Goal: Browse casually: Explore the website without a specific task or goal

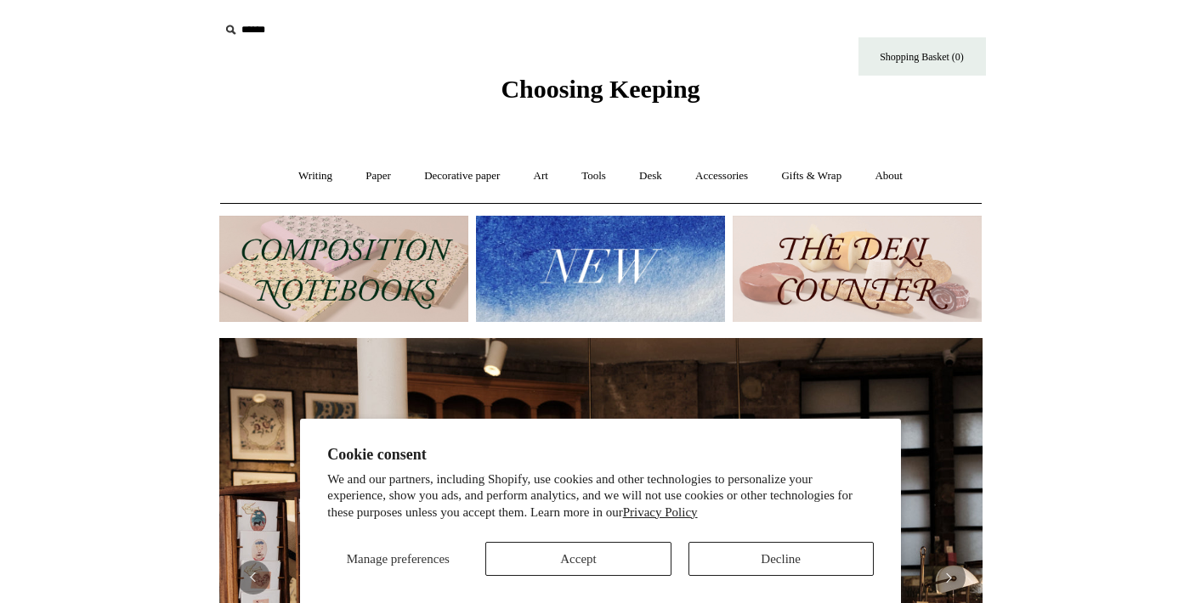
click at [809, 555] on button "Decline" at bounding box center [780, 559] width 185 height 34
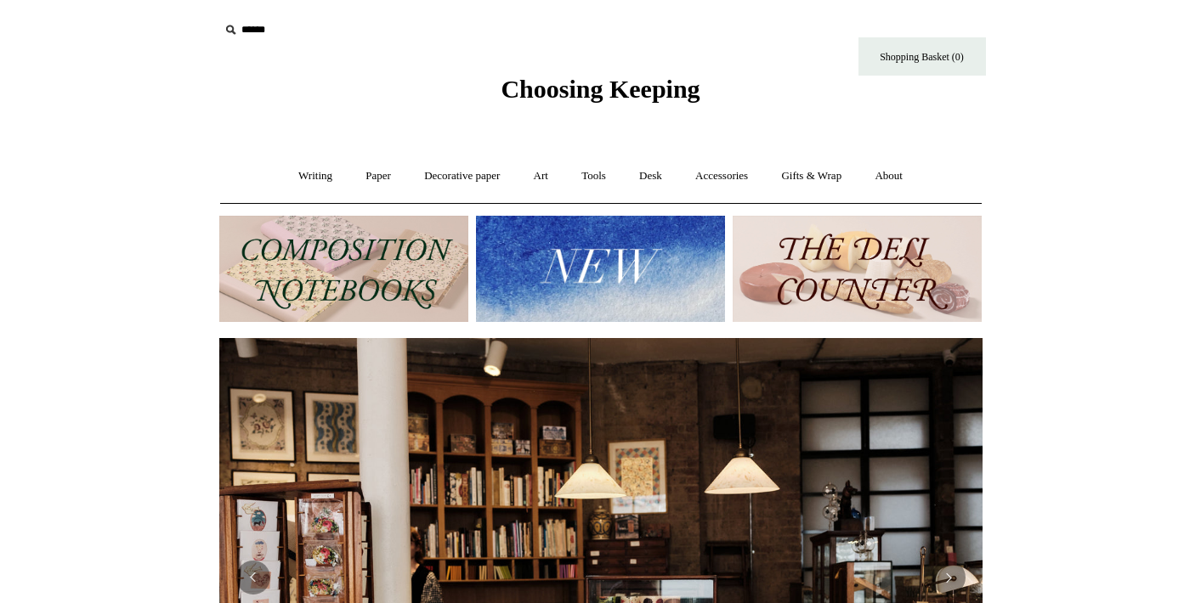
click at [440, 250] on img at bounding box center [343, 269] width 249 height 106
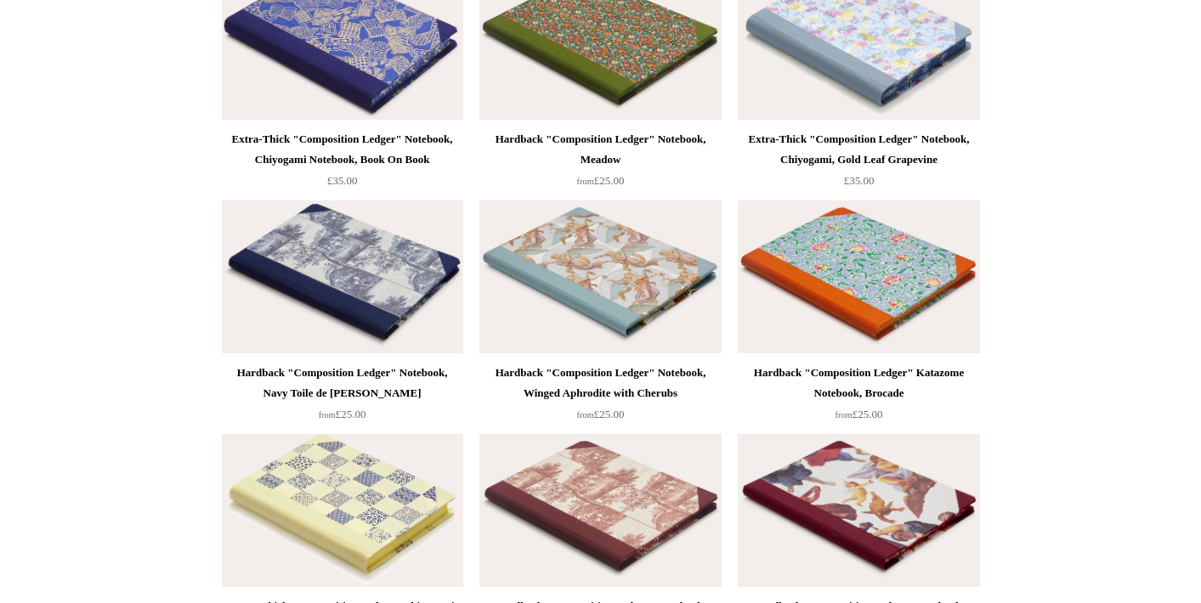
scroll to position [3058, 0]
click at [389, 283] on img at bounding box center [342, 277] width 241 height 153
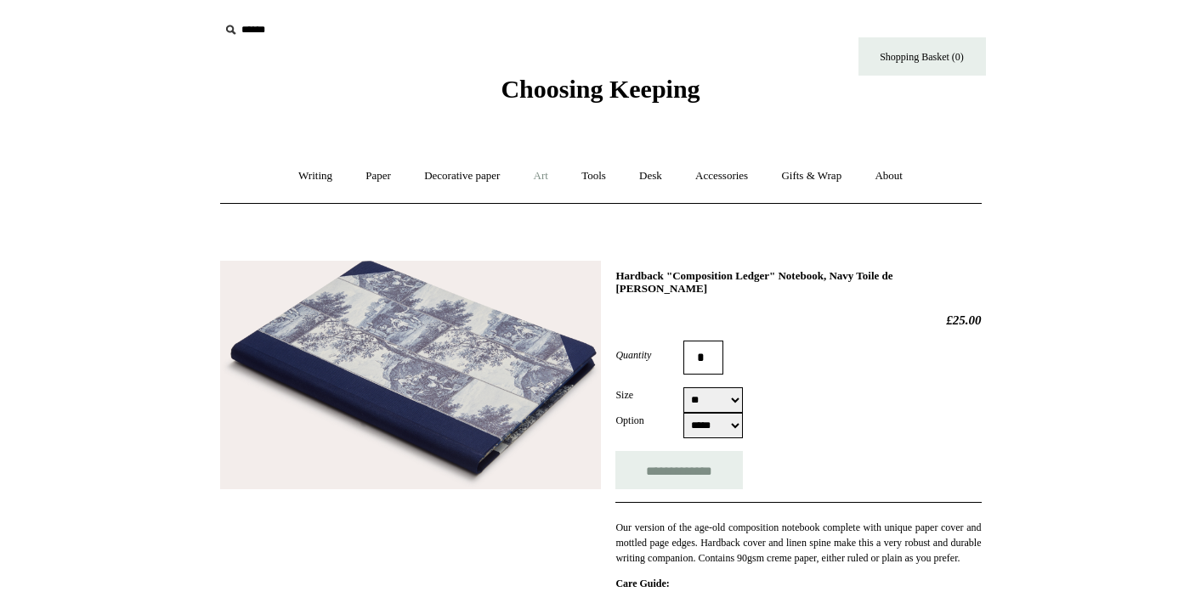
click at [545, 181] on link "Art +" at bounding box center [540, 176] width 45 height 45
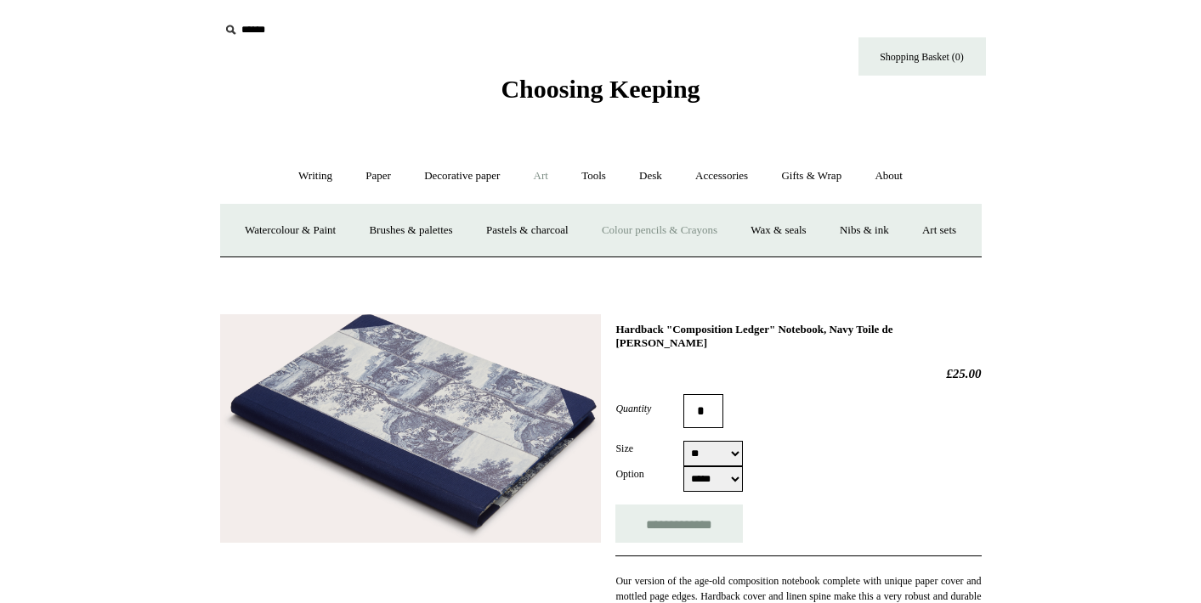
click at [682, 233] on link "Colour pencils & Crayons" at bounding box center [659, 230] width 146 height 45
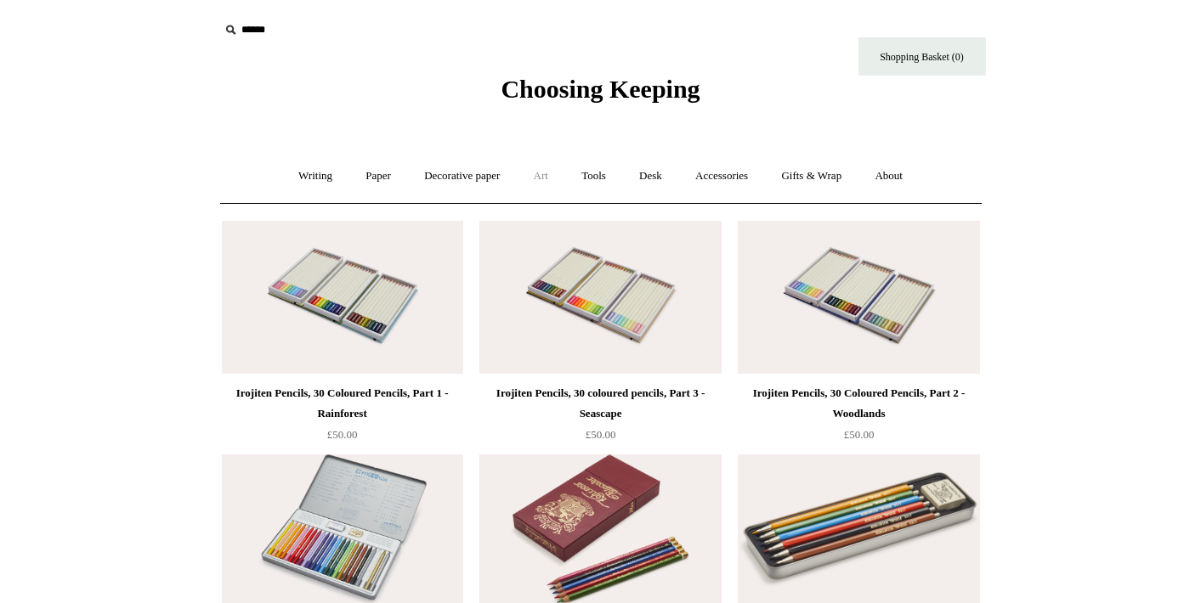
click at [551, 167] on link "Art +" at bounding box center [540, 176] width 45 height 45
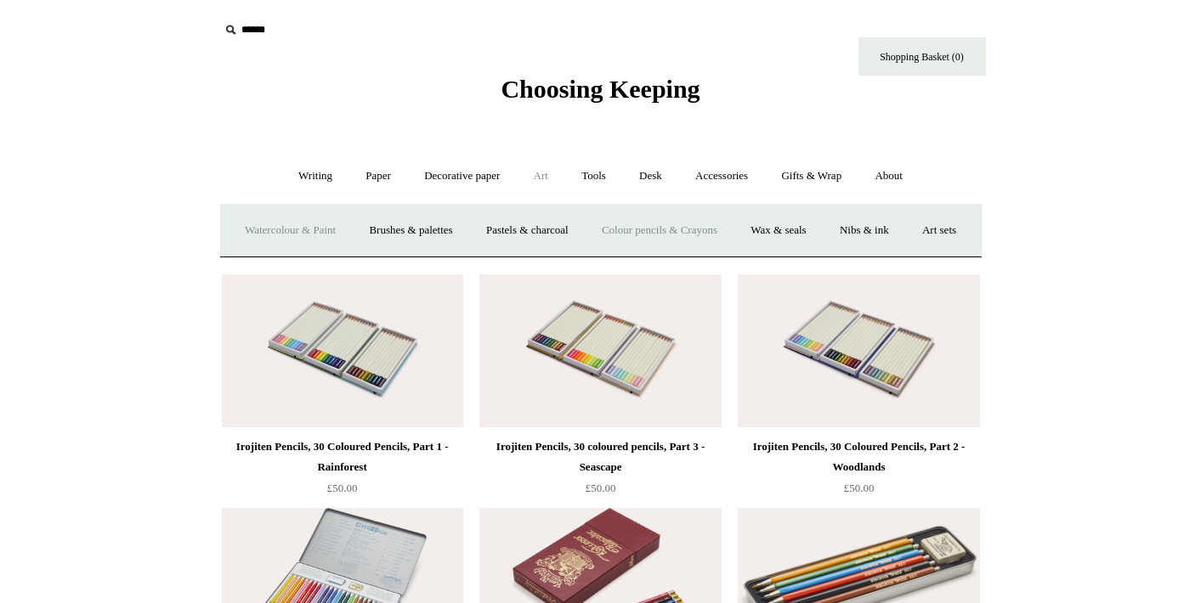
click at [283, 233] on link "Watercolour & Paint" at bounding box center [290, 230] width 122 height 45
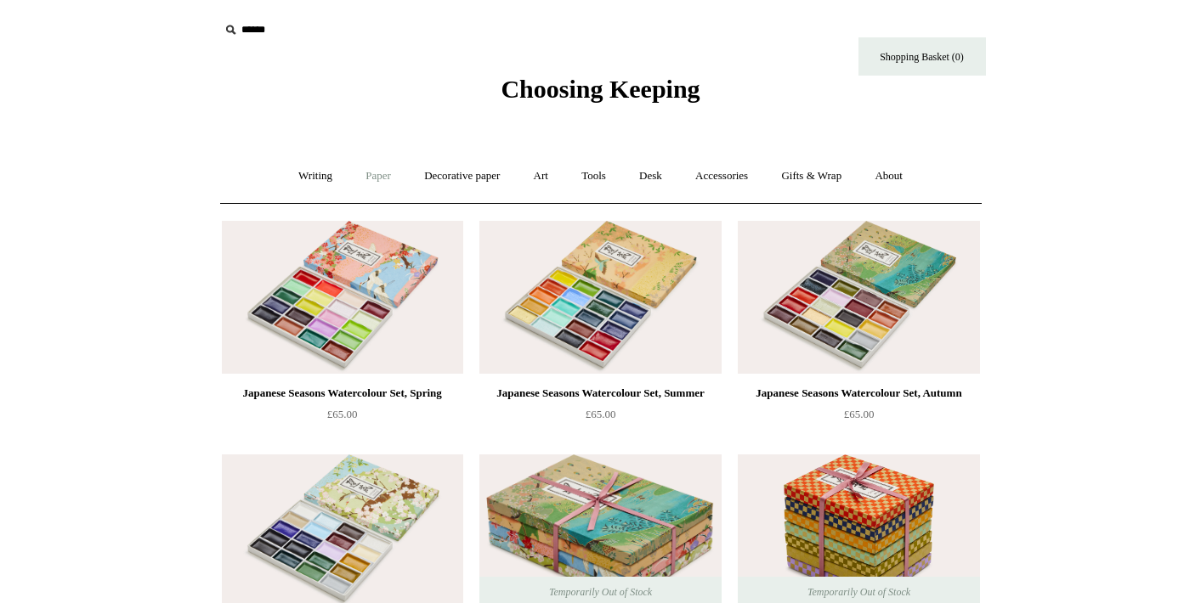
click at [359, 175] on link "Paper +" at bounding box center [378, 176] width 56 height 45
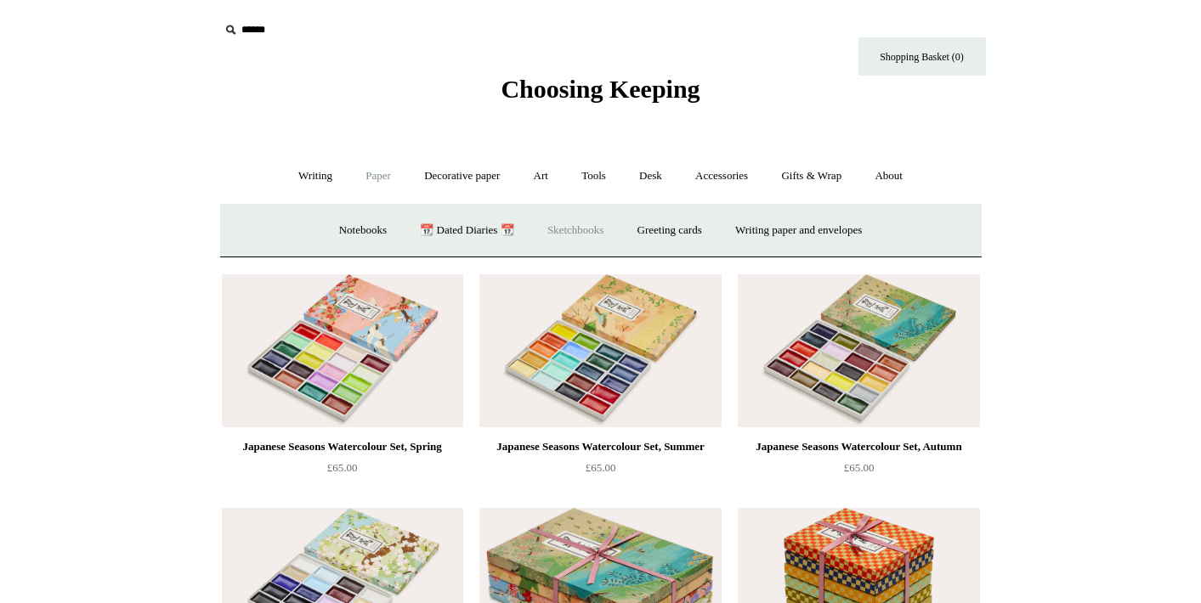
click at [549, 234] on link "Sketchbooks +" at bounding box center [575, 230] width 87 height 45
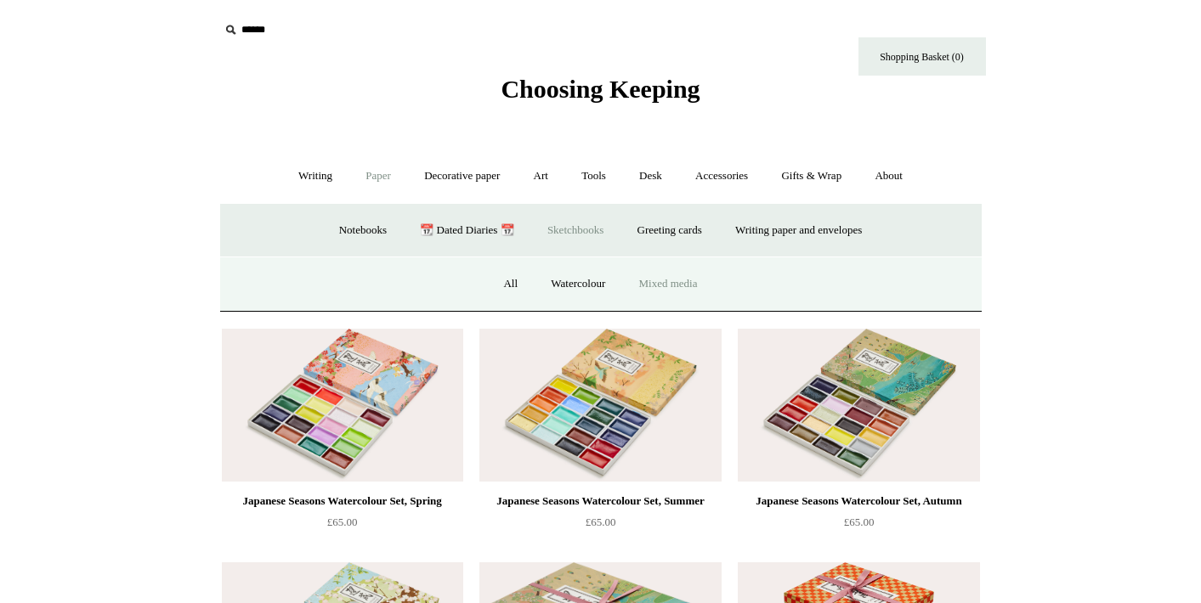
click at [653, 285] on link "Mixed media" at bounding box center [668, 284] width 89 height 45
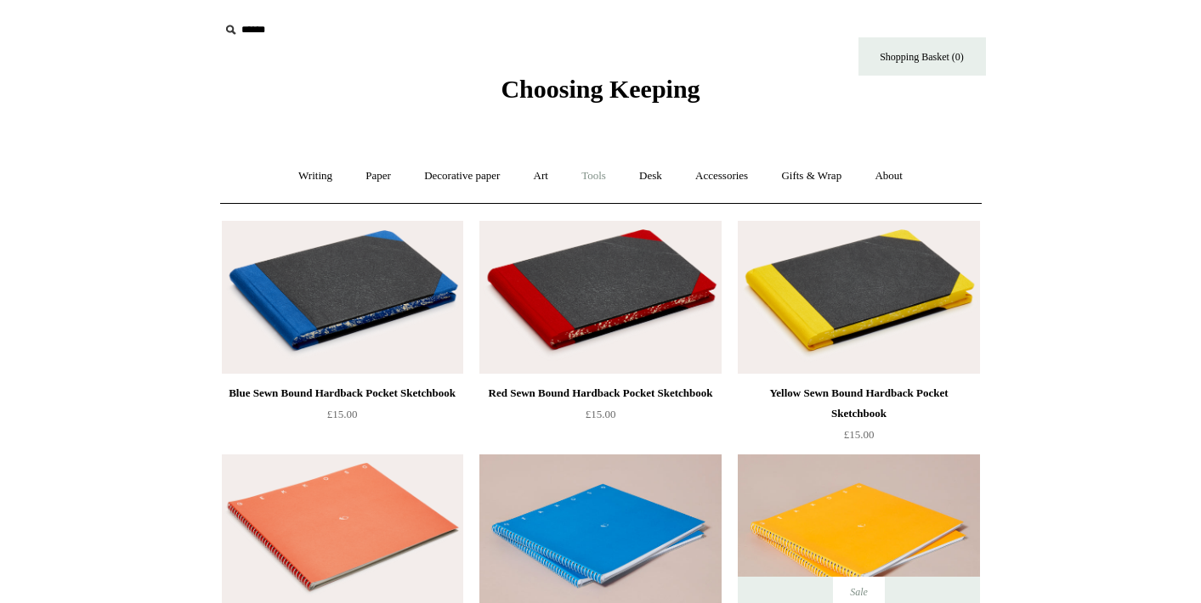
click at [592, 169] on link "Tools +" at bounding box center [593, 176] width 55 height 45
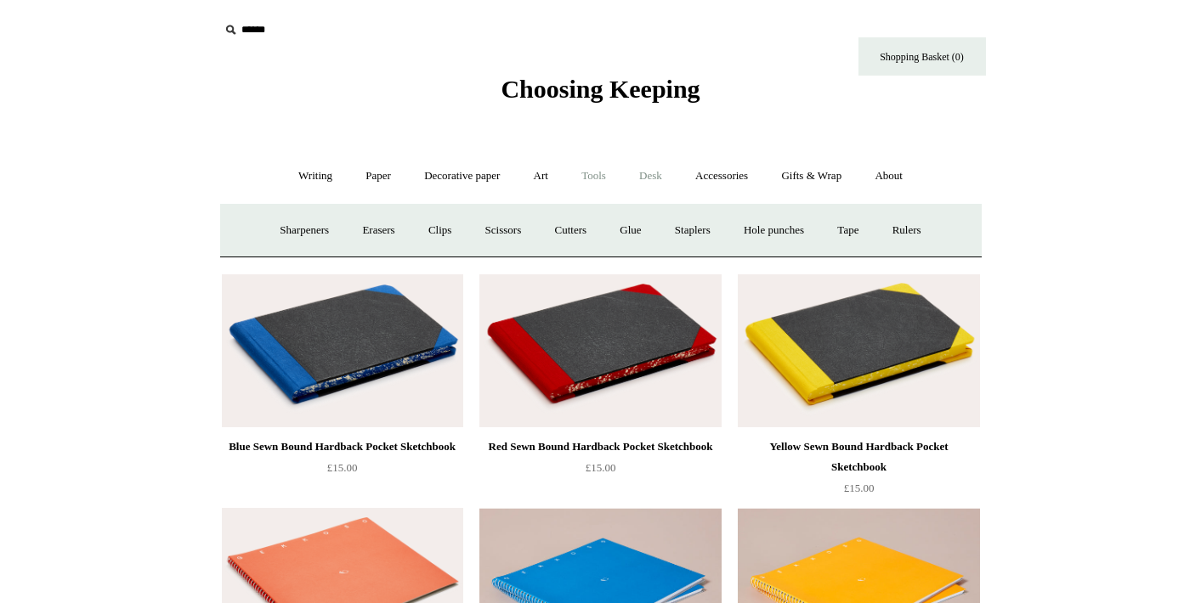
click at [659, 172] on link "Desk +" at bounding box center [651, 176] width 54 height 45
click at [504, 235] on link "Boxes & archiving" at bounding box center [492, 230] width 114 height 45
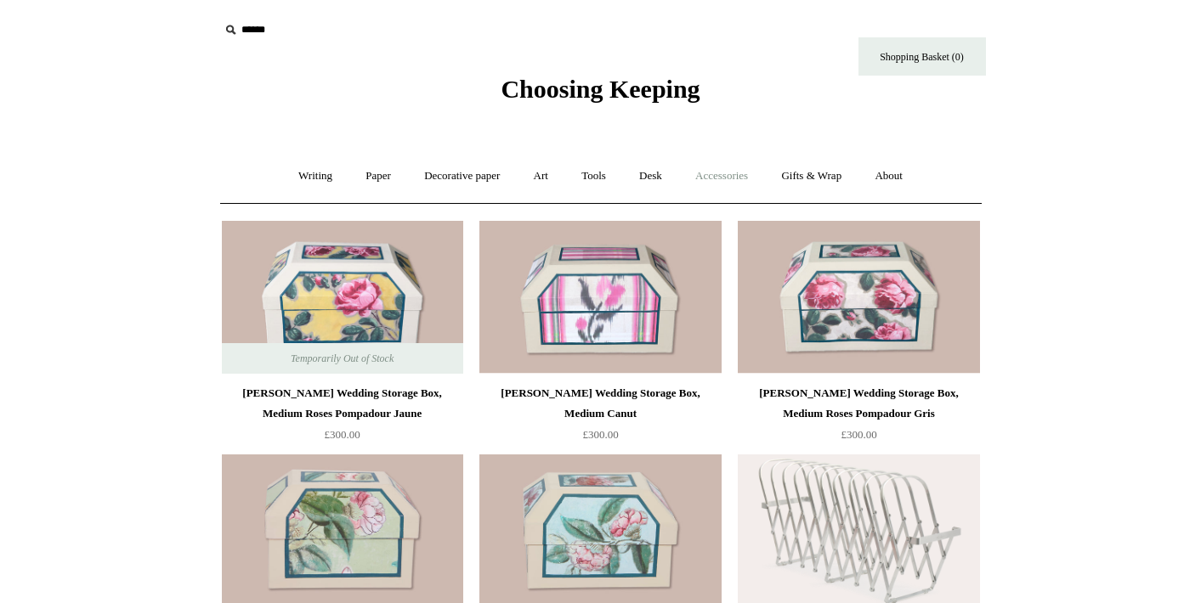
click at [733, 189] on link "Accessories +" at bounding box center [721, 176] width 83 height 45
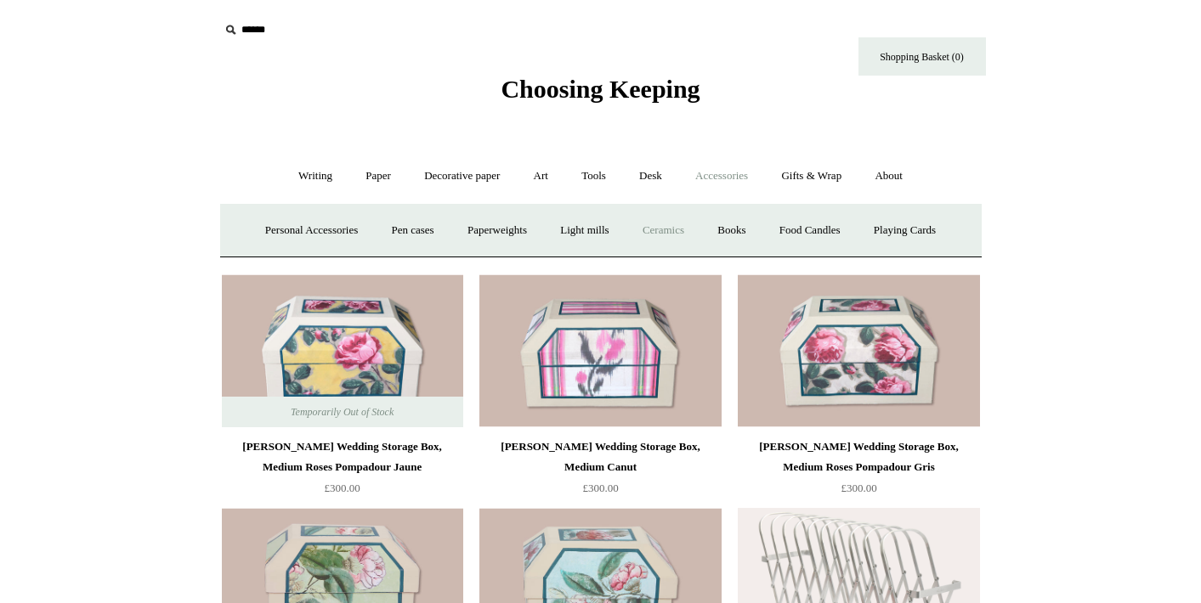
click at [683, 236] on link "Ceramics +" at bounding box center [663, 230] width 72 height 45
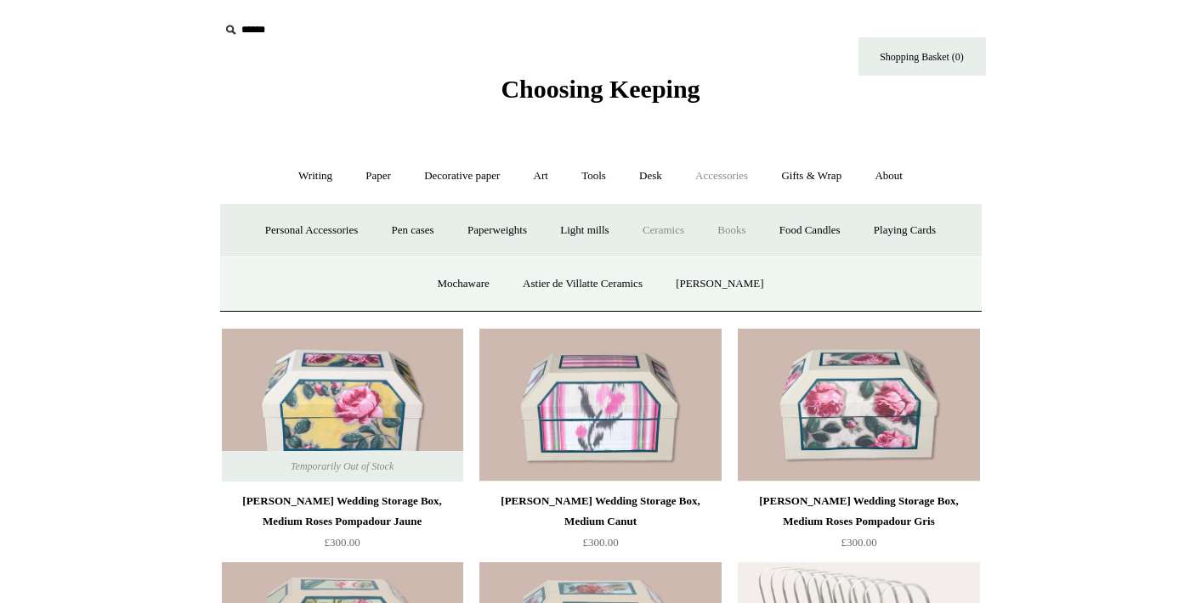
click at [733, 233] on link "Books" at bounding box center [731, 230] width 59 height 45
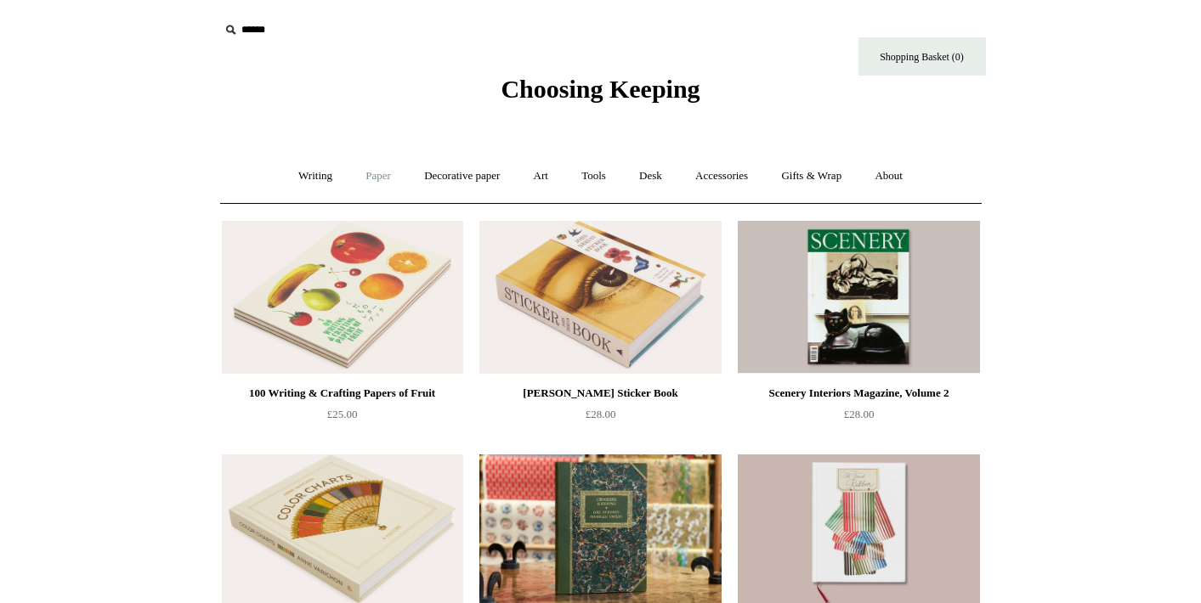
click at [350, 179] on link "Paper +" at bounding box center [378, 176] width 56 height 45
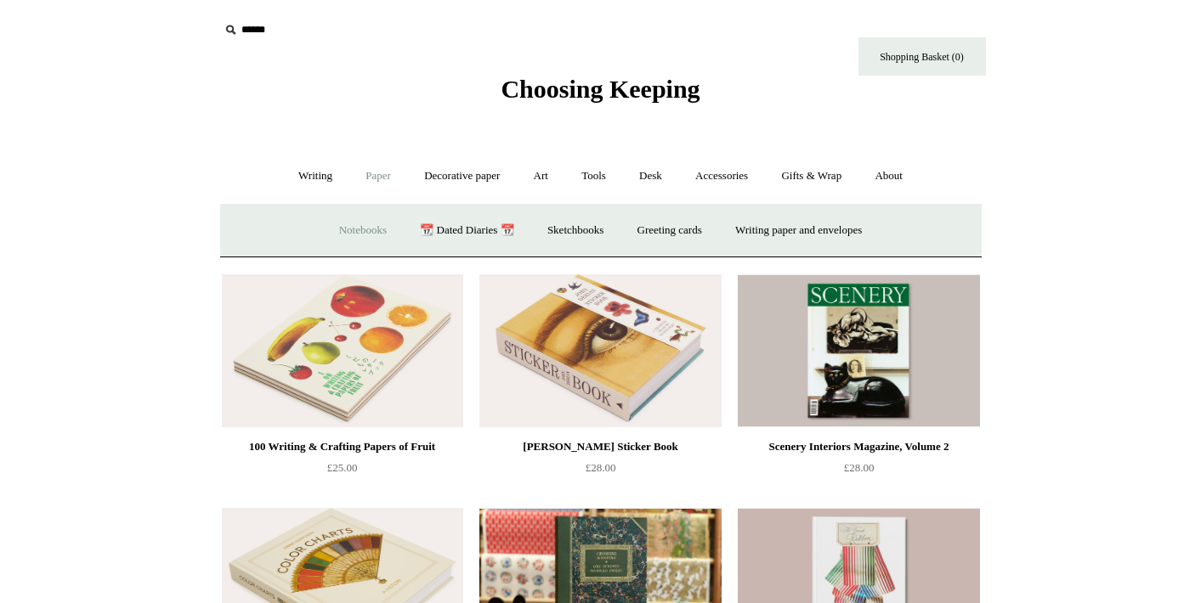
click at [346, 228] on link "Notebooks +" at bounding box center [363, 230] width 78 height 45
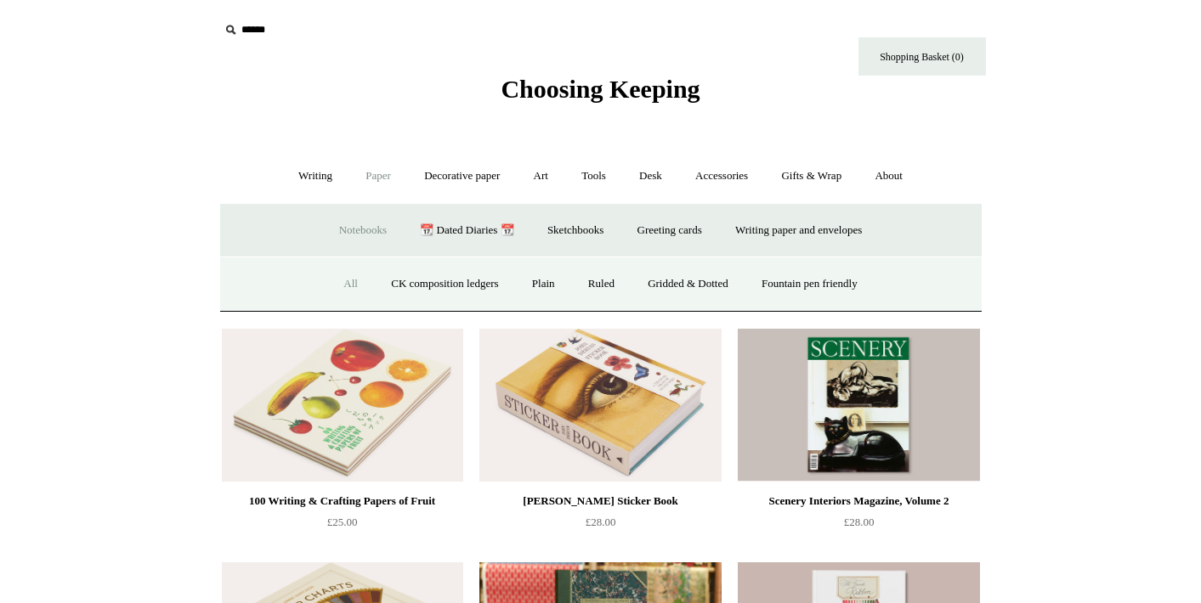
click at [328, 277] on link "All" at bounding box center [350, 284] width 45 height 45
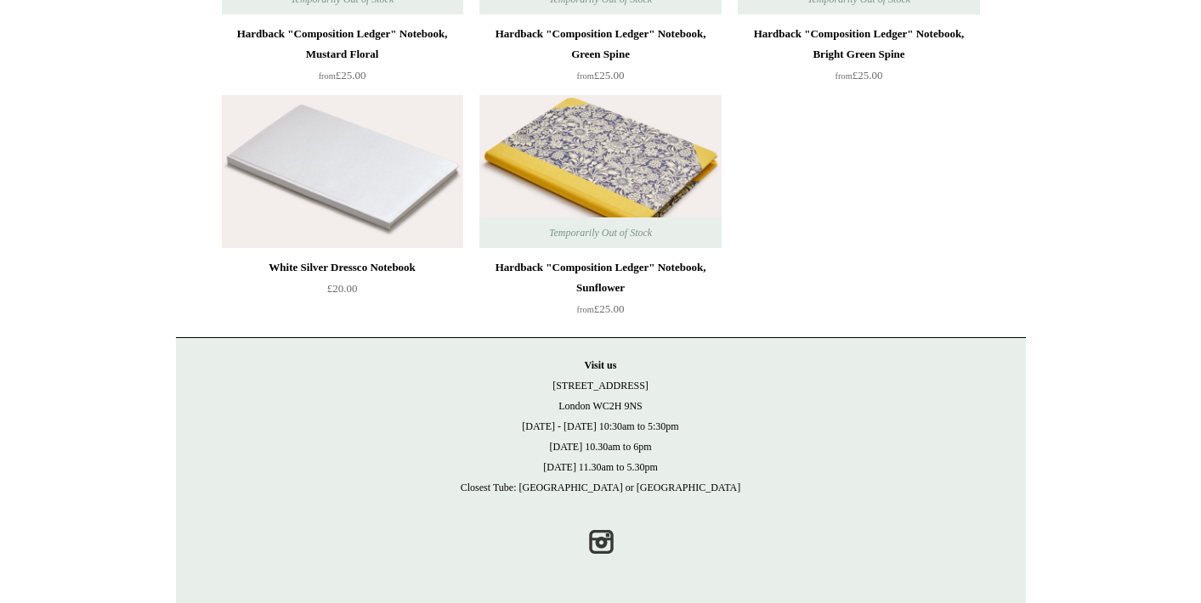
scroll to position [13445, 0]
click at [605, 538] on link "Instagram" at bounding box center [600, 542] width 37 height 37
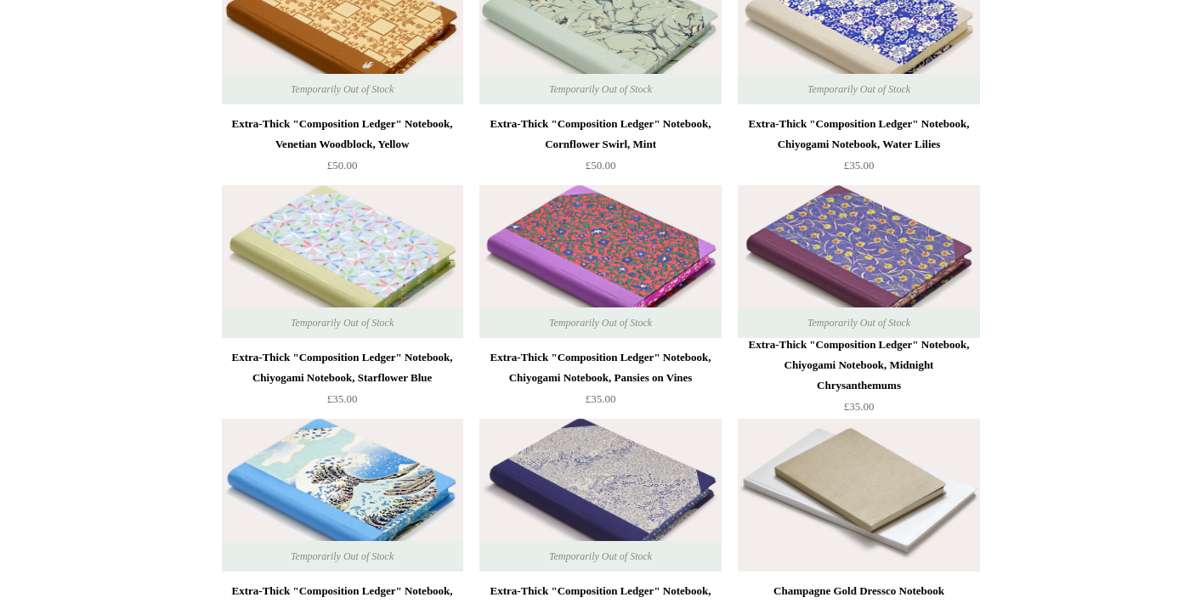
scroll to position [12338, 0]
